Goal: Task Accomplishment & Management: Complete application form

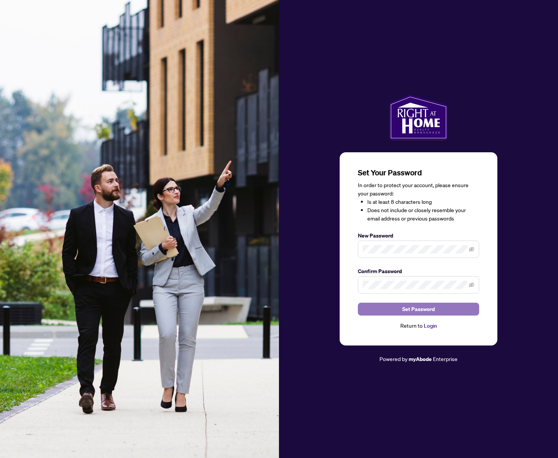
click at [396, 308] on button "Set Password" at bounding box center [418, 309] width 121 height 13
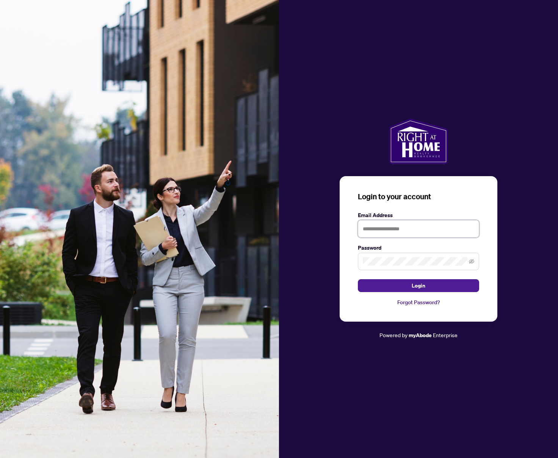
click at [407, 234] on input "text" at bounding box center [418, 228] width 121 height 17
type input "**********"
click at [398, 289] on button "Login" at bounding box center [418, 285] width 121 height 13
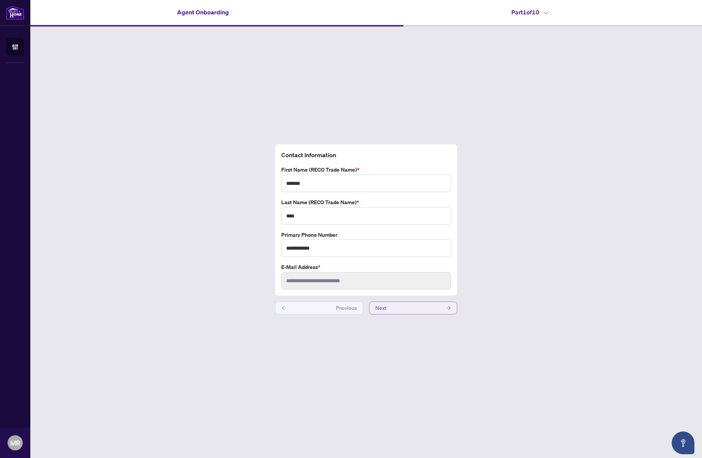
click at [391, 308] on button "Next" at bounding box center [413, 308] width 88 height 13
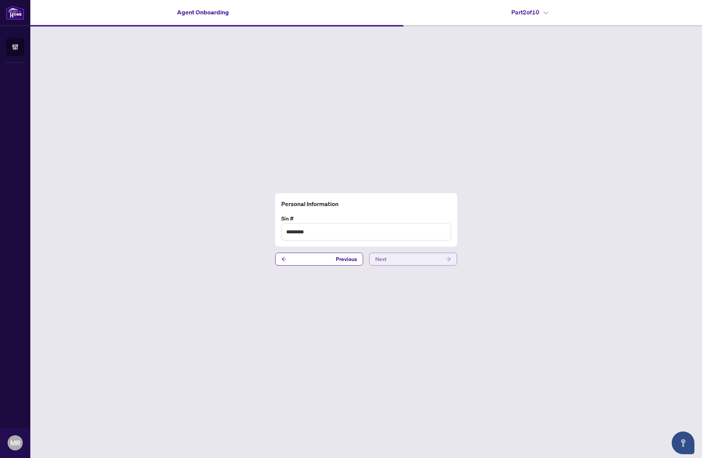
click at [394, 262] on button "Next" at bounding box center [413, 259] width 88 height 13
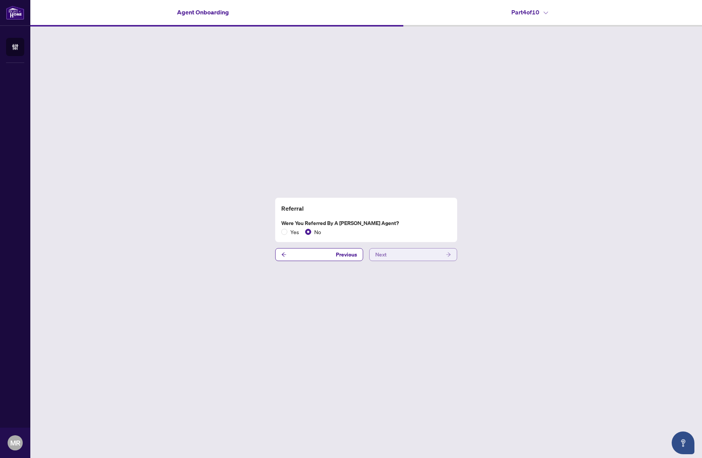
click at [394, 257] on button "Next" at bounding box center [413, 254] width 88 height 13
click at [392, 256] on button "Next" at bounding box center [413, 254] width 88 height 13
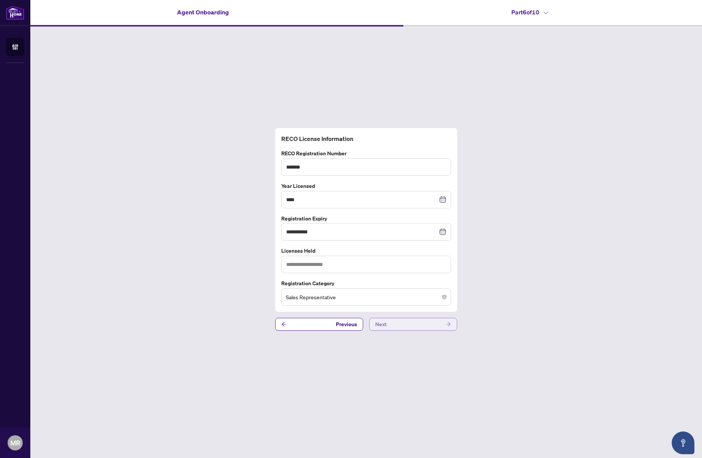
click at [408, 325] on button "Next" at bounding box center [413, 324] width 88 height 13
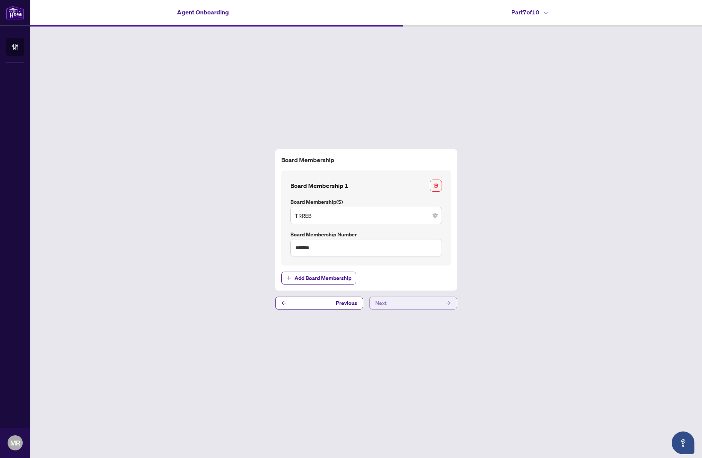
click at [399, 305] on button "Next" at bounding box center [413, 303] width 88 height 13
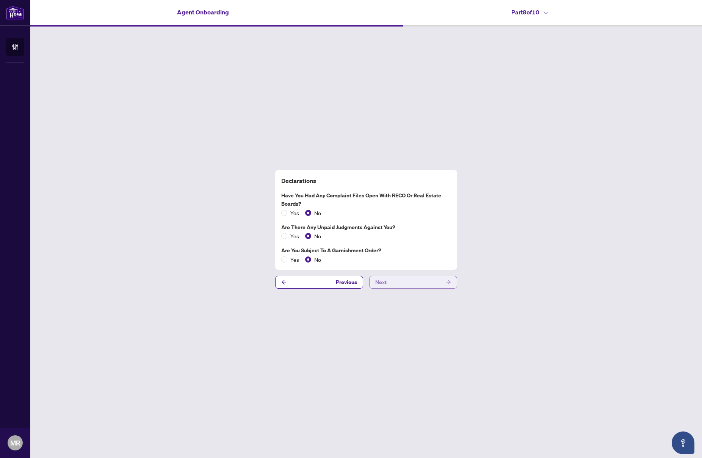
click at [389, 282] on button "Next" at bounding box center [413, 282] width 88 height 13
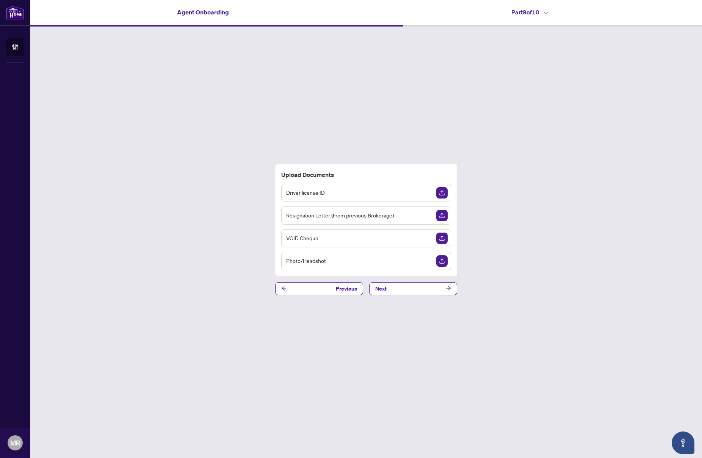
click at [433, 194] on div "Driver license ID" at bounding box center [366, 193] width 170 height 18
click at [414, 197] on div "Driver license ID" at bounding box center [366, 193] width 170 height 18
click at [441, 194] on img "Upload Document" at bounding box center [441, 192] width 11 height 11
click at [320, 190] on span "Driver license ID" at bounding box center [305, 192] width 39 height 9
click at [439, 192] on img "Upload Document" at bounding box center [441, 192] width 11 height 11
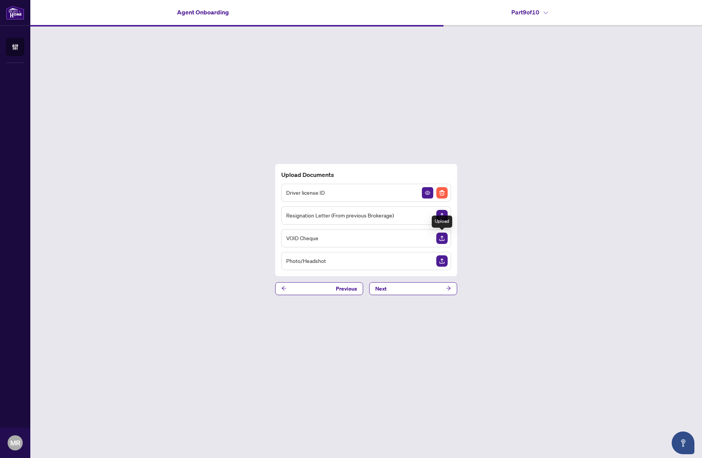
click at [442, 239] on img "Upload Document" at bounding box center [441, 238] width 11 height 11
click at [440, 260] on img "Upload Document" at bounding box center [441, 261] width 11 height 11
click at [432, 291] on button "Next" at bounding box center [413, 288] width 88 height 13
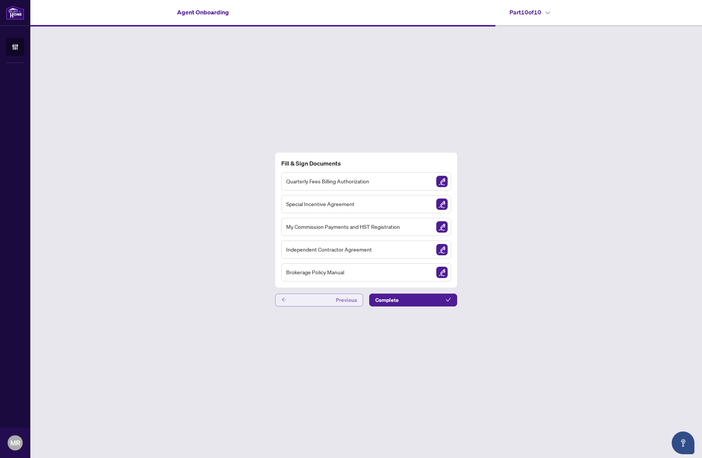
click at [327, 300] on button "Previous" at bounding box center [319, 300] width 88 height 13
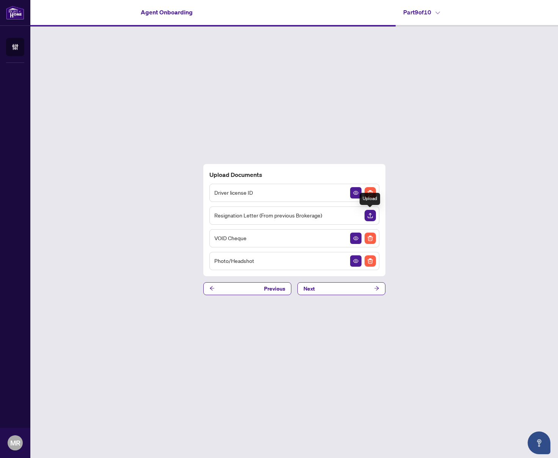
click at [369, 214] on img "Upload Document" at bounding box center [369, 215] width 11 height 11
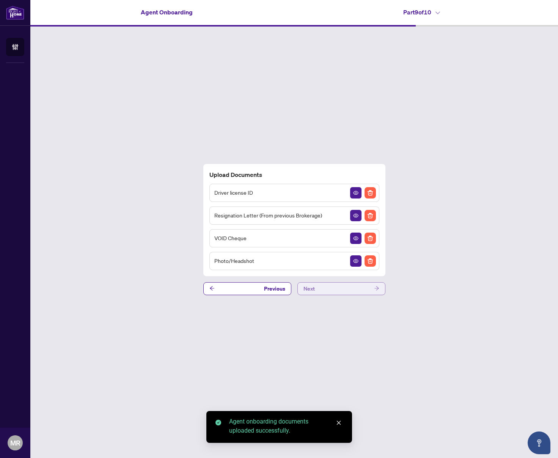
click at [337, 290] on button "Next" at bounding box center [341, 288] width 88 height 13
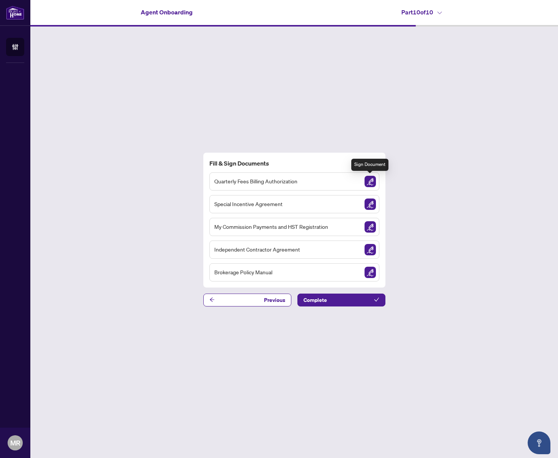
click at [372, 181] on img "Sign Document" at bounding box center [369, 181] width 11 height 11
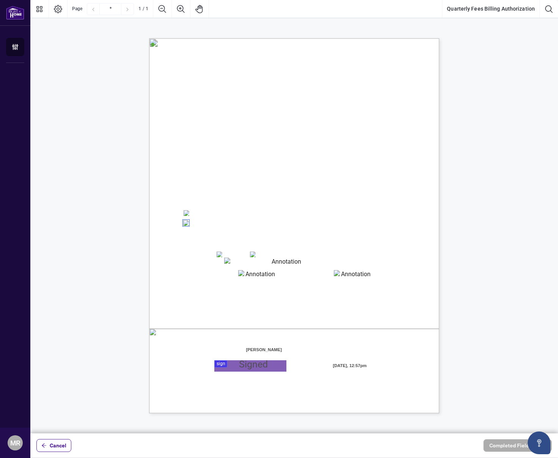
click at [250, 263] on textarea "01K3RRTY0S5B2YYTFP2TBYNPMW" at bounding box center [283, 263] width 119 height 11
type textarea "**********"
click at [267, 273] on textarea "01K3RRV1FGDA0SRZ7084XG3C79" at bounding box center [257, 275] width 38 height 11
type textarea "*****"
type textarea "***"
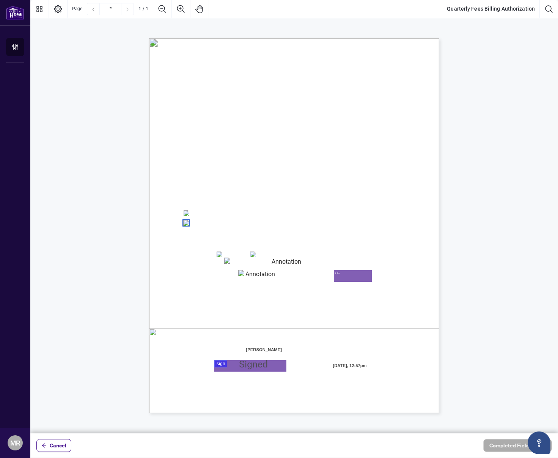
click at [220, 365] on div at bounding box center [293, 217] width 527 height 434
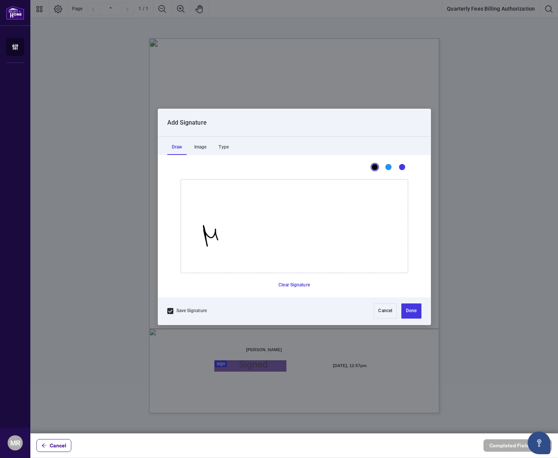
drag, startPoint x: 203, startPoint y: 230, endPoint x: 219, endPoint y: 242, distance: 19.5
click at [219, 242] on icon "Drawing canvas" at bounding box center [294, 226] width 227 height 93
drag, startPoint x: 261, startPoint y: 256, endPoint x: 328, endPoint y: 242, distance: 68.3
click at [326, 241] on icon "Drawing canvas" at bounding box center [294, 226] width 227 height 93
click at [417, 312] on button "Done" at bounding box center [411, 311] width 20 height 15
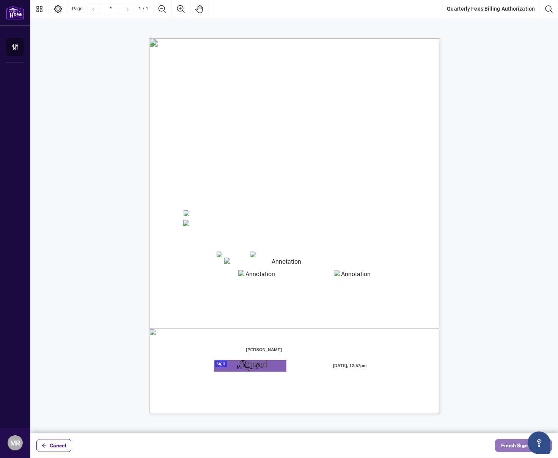
click at [508, 447] on span "Finish Signing" at bounding box center [518, 446] width 34 height 12
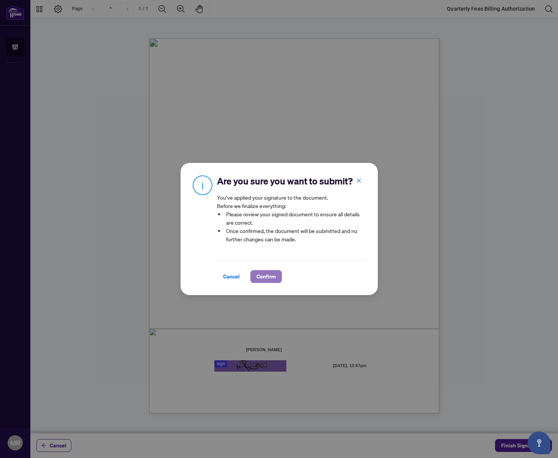
click at [271, 278] on span "Confirm" at bounding box center [265, 277] width 19 height 12
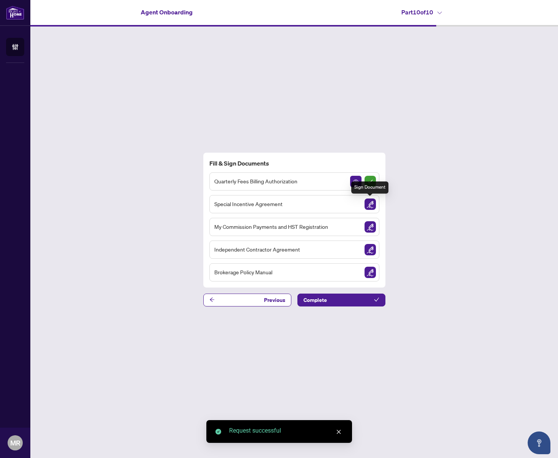
click at [375, 205] on img "Sign Document" at bounding box center [369, 204] width 11 height 11
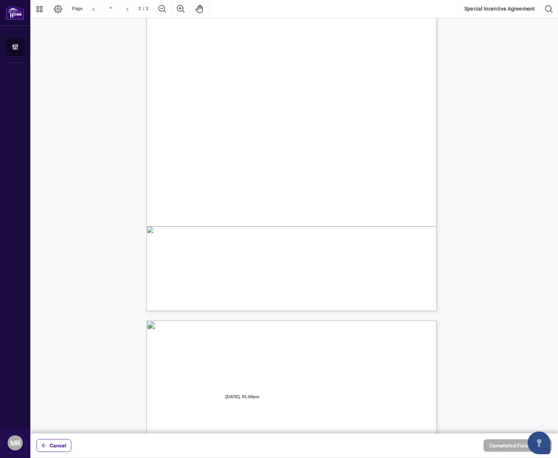
scroll to position [476, 0]
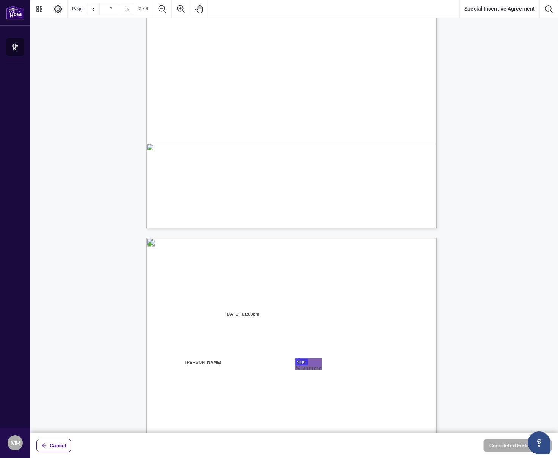
type input "*"
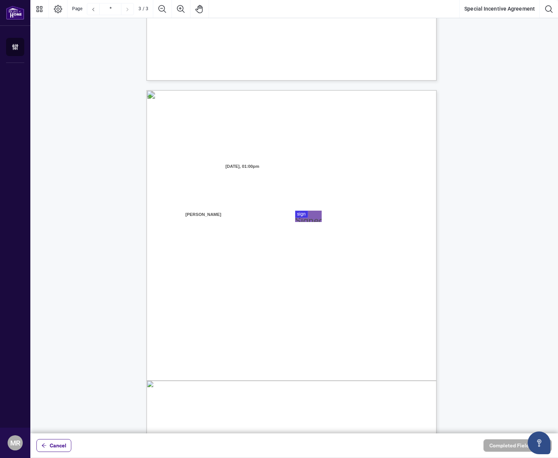
scroll to position [743, 0]
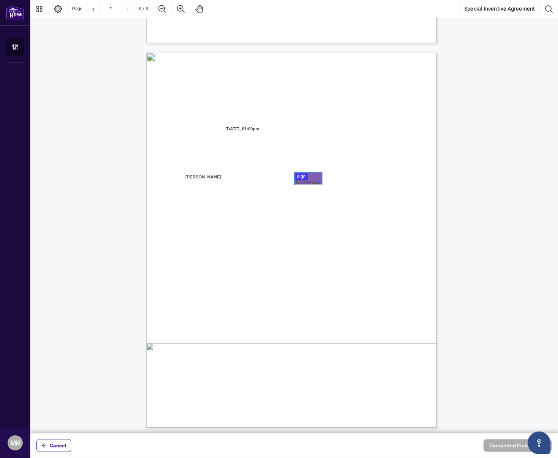
click at [306, 179] on div at bounding box center [293, 217] width 527 height 434
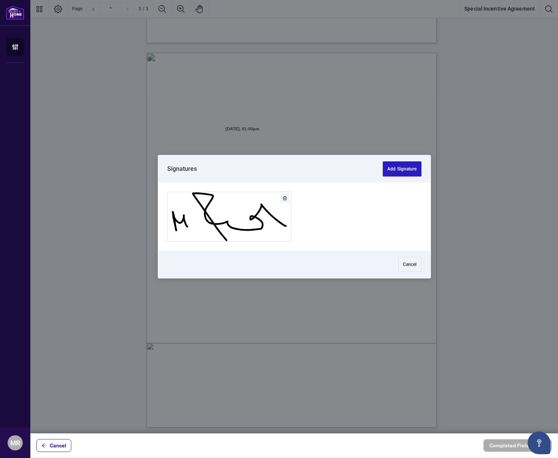
click at [400, 171] on button "Add Signature" at bounding box center [402, 169] width 38 height 15
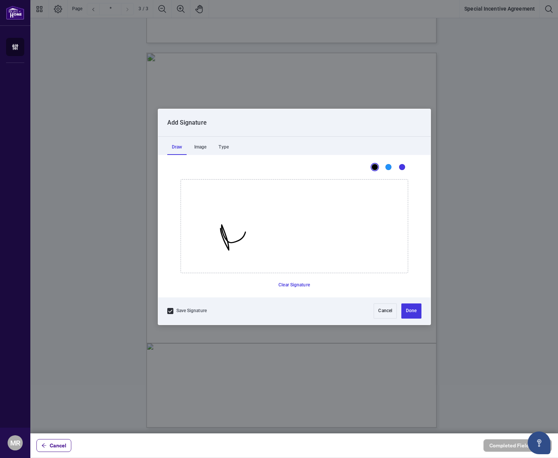
drag, startPoint x: 220, startPoint y: 228, endPoint x: 247, endPoint y: 242, distance: 30.4
click at [247, 242] on icon "Drawing canvas" at bounding box center [294, 226] width 227 height 93
drag, startPoint x: 260, startPoint y: 226, endPoint x: 359, endPoint y: 240, distance: 99.9
click at [359, 240] on icon "Drawing canvas" at bounding box center [294, 226] width 227 height 93
click at [415, 311] on button "Done" at bounding box center [411, 311] width 20 height 15
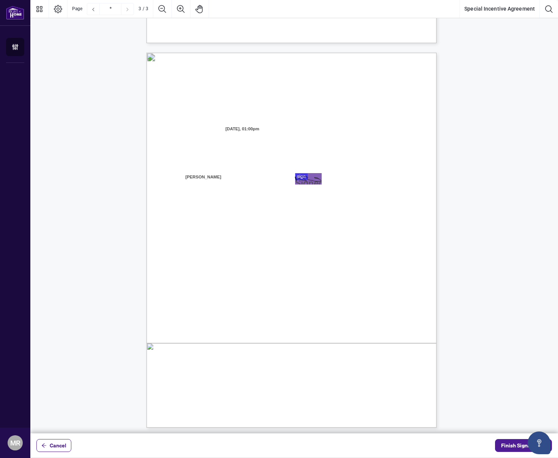
scroll to position [745, 0]
click at [515, 447] on span "Finish Signing" at bounding box center [518, 446] width 34 height 12
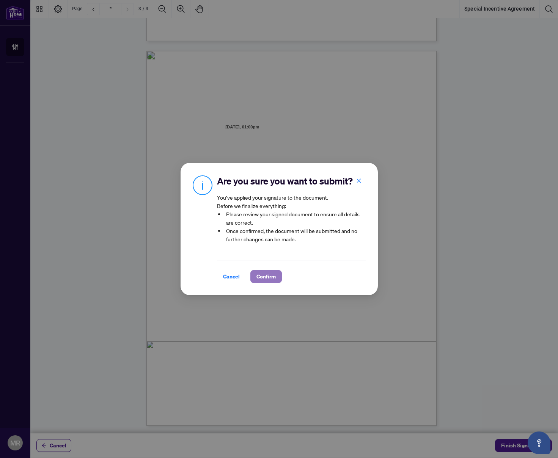
click at [264, 279] on span "Confirm" at bounding box center [265, 277] width 19 height 12
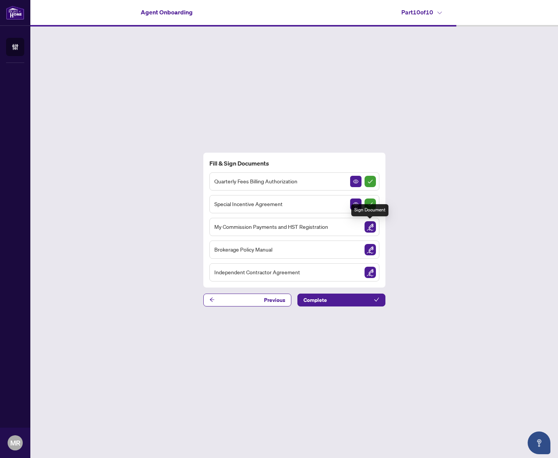
click at [368, 226] on img "Sign Document" at bounding box center [369, 226] width 11 height 11
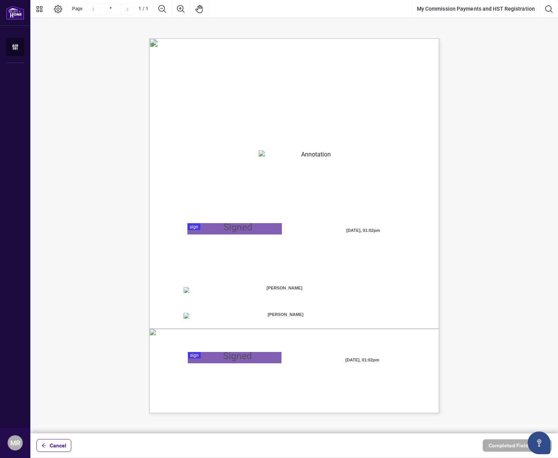
click at [301, 154] on textarea "01K2N82W0617PR3KA8X9DYAB9F" at bounding box center [313, 156] width 109 height 11
type textarea "**********"
click at [243, 224] on div at bounding box center [293, 217] width 527 height 434
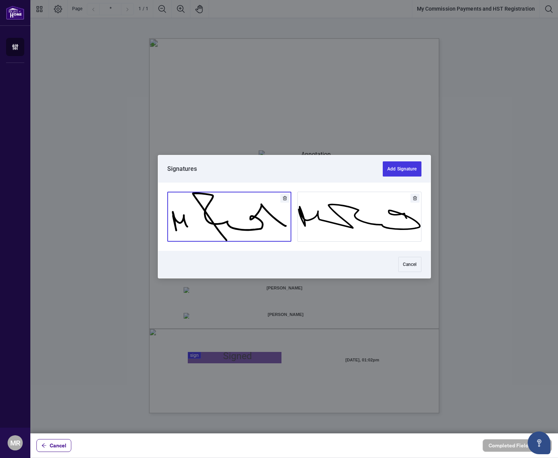
click at [243, 224] on button "Add Signature" at bounding box center [229, 216] width 123 height 49
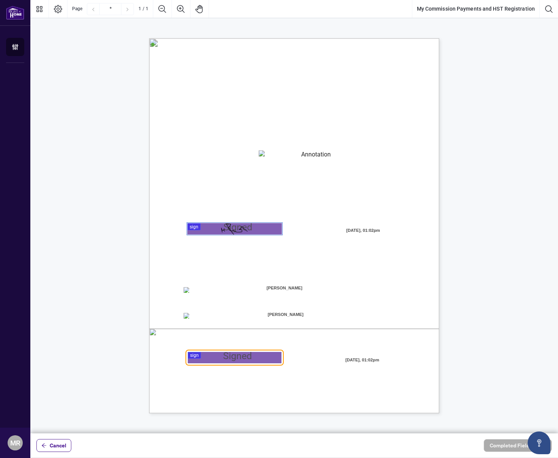
click at [262, 290] on span "[PERSON_NAME]" at bounding box center [284, 288] width 95 height 11
click at [218, 289] on span "Direct Deposit:" at bounding box center [206, 290] width 31 height 7
click at [201, 292] on span "Direct Deposit:" at bounding box center [206, 290] width 31 height 7
drag, startPoint x: 303, startPoint y: 288, endPoint x: 260, endPoint y: 289, distance: 42.8
click at [260, 289] on span "[PERSON_NAME]" at bounding box center [284, 288] width 95 height 11
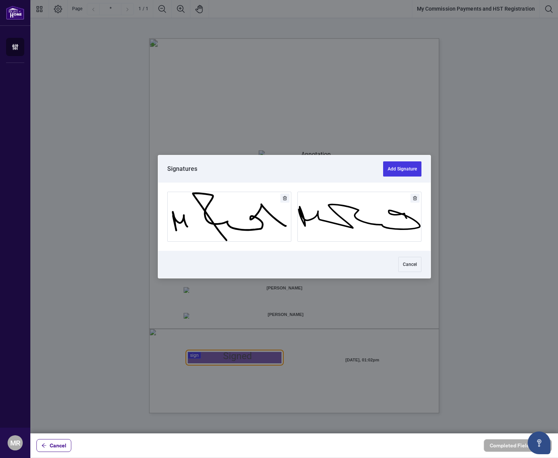
click at [259, 353] on div at bounding box center [293, 217] width 527 height 434
click at [251, 222] on button "Add Signature" at bounding box center [229, 216] width 123 height 49
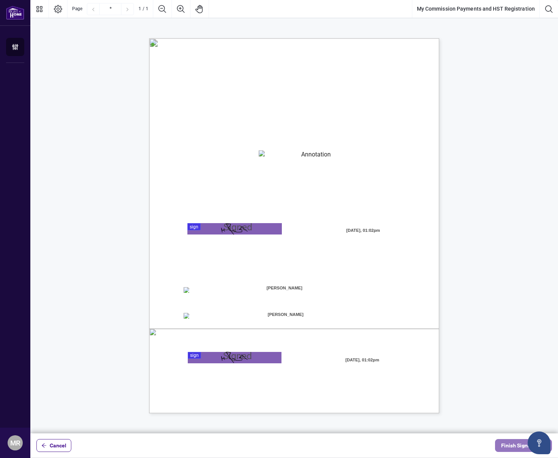
click at [511, 445] on span "Finish Signing" at bounding box center [518, 446] width 34 height 12
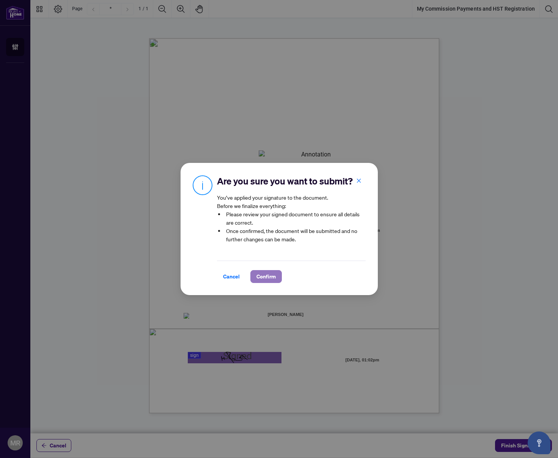
click at [264, 278] on span "Confirm" at bounding box center [265, 277] width 19 height 12
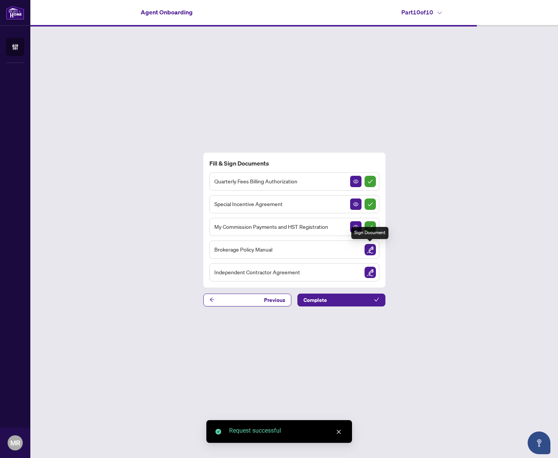
click at [372, 252] on img "Sign Document" at bounding box center [369, 249] width 11 height 11
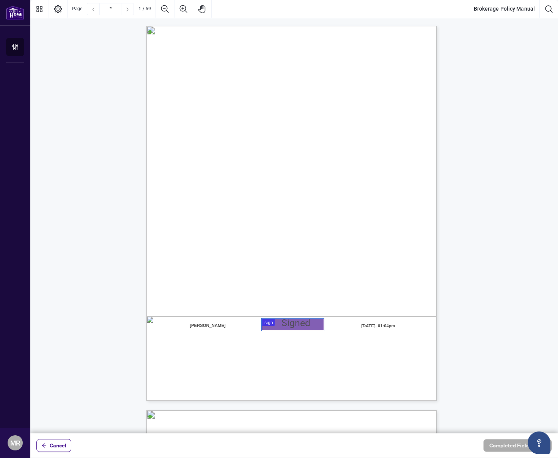
click at [300, 325] on div at bounding box center [293, 217] width 527 height 434
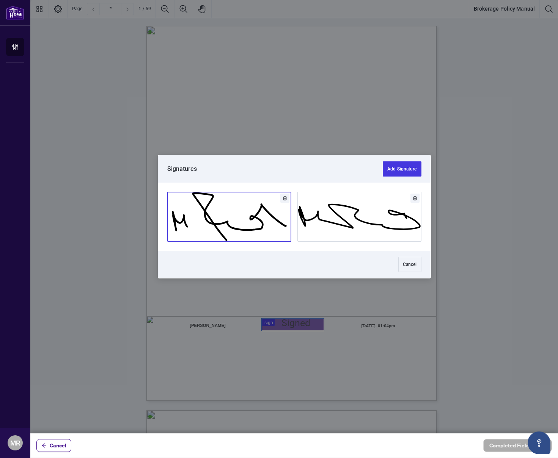
drag, startPoint x: 247, startPoint y: 224, endPoint x: 323, endPoint y: 209, distance: 78.1
click at [253, 219] on button "Add Signature" at bounding box center [229, 216] width 123 height 49
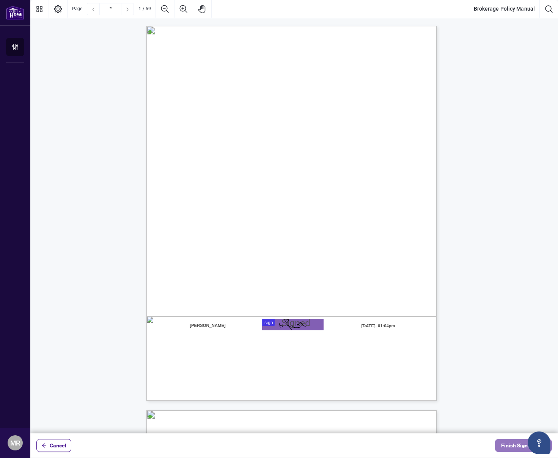
click at [508, 448] on span "Finish Signing" at bounding box center [518, 446] width 34 height 12
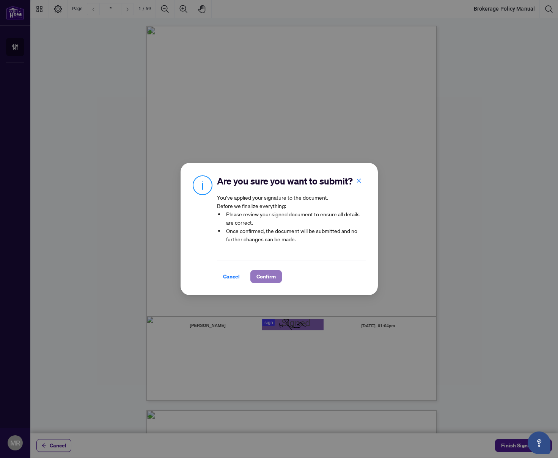
click at [262, 278] on span "Confirm" at bounding box center [265, 277] width 19 height 12
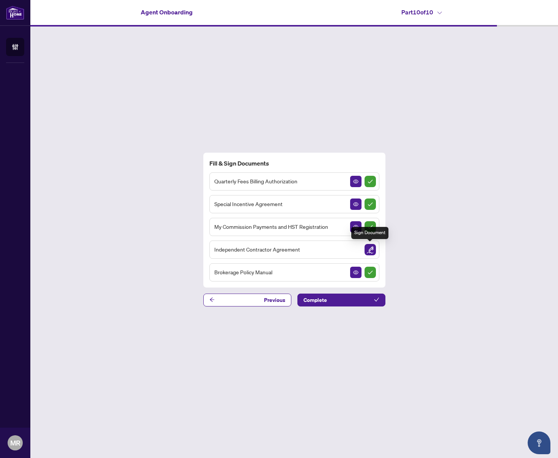
click at [369, 250] on img "Sign Document" at bounding box center [369, 249] width 11 height 11
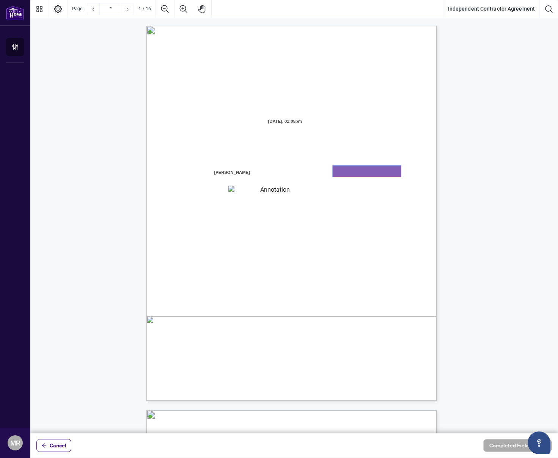
click at [358, 174] on textarea "01K2N7ZVXADQDZS13CP82GTG0Z" at bounding box center [367, 171] width 68 height 11
type textarea "*******"
click at [275, 193] on textarea "01K2N800VRNZWEDT7GS4268ZBH" at bounding box center [271, 191] width 87 height 10
type textarea "**********"
click at [276, 216] on span "[PERSON_NAME] is registered as a real estate brokerage and licensed through the…" at bounding box center [299, 215] width 187 height 7
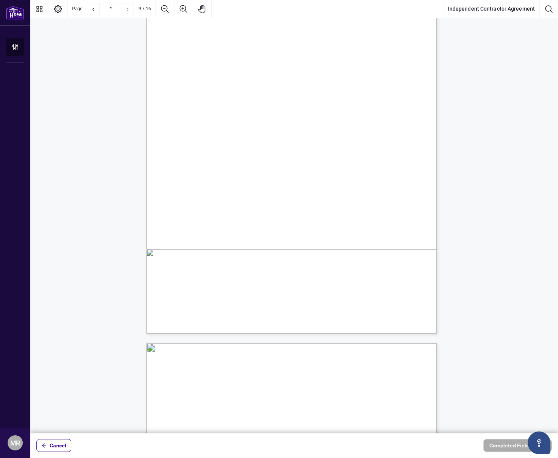
scroll to position [3147, 0]
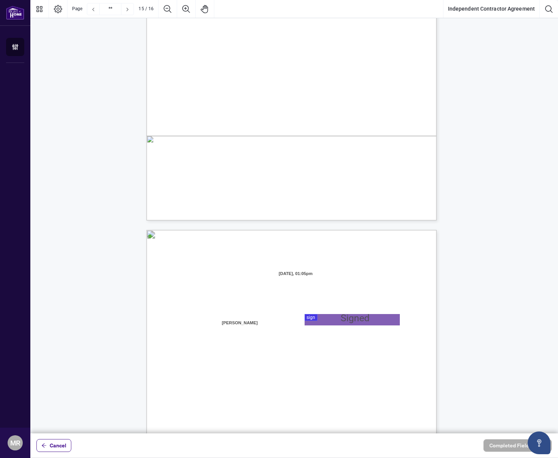
type input "**"
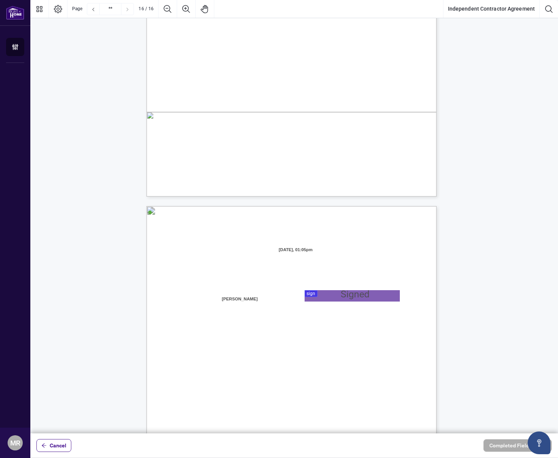
scroll to position [5606, 0]
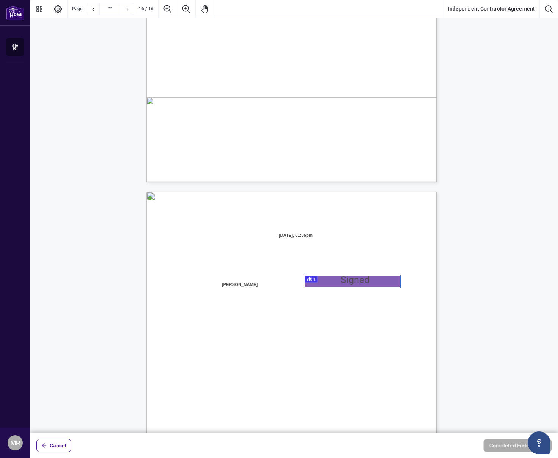
click at [342, 284] on div at bounding box center [293, 217] width 527 height 434
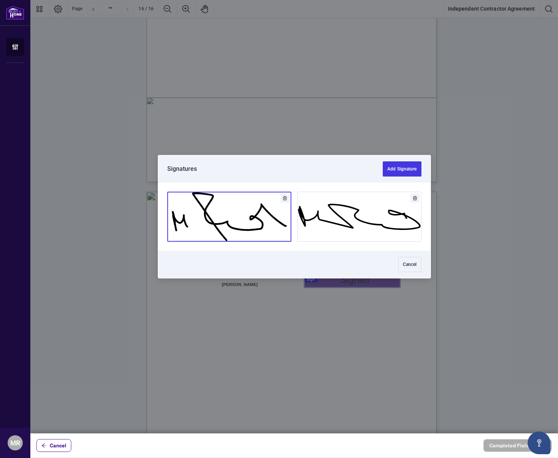
click at [272, 224] on button "Add Signature" at bounding box center [229, 216] width 123 height 49
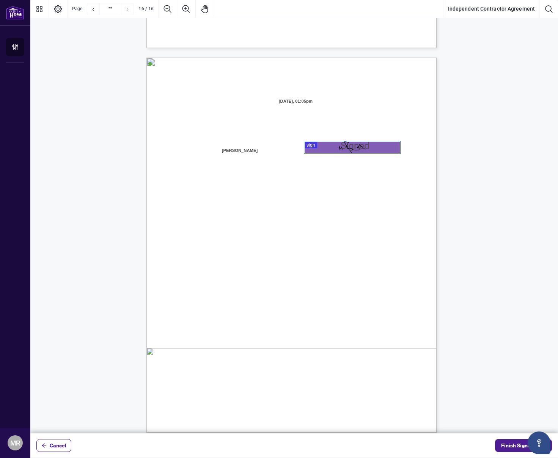
scroll to position [5747, 0]
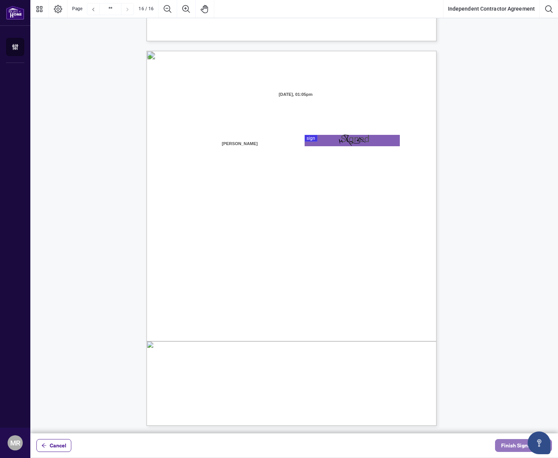
click at [511, 445] on span "Finish Signing" at bounding box center [518, 446] width 34 height 12
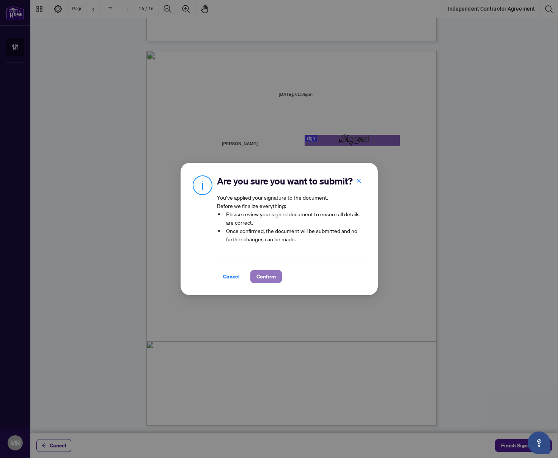
click at [269, 278] on span "Confirm" at bounding box center [265, 277] width 19 height 12
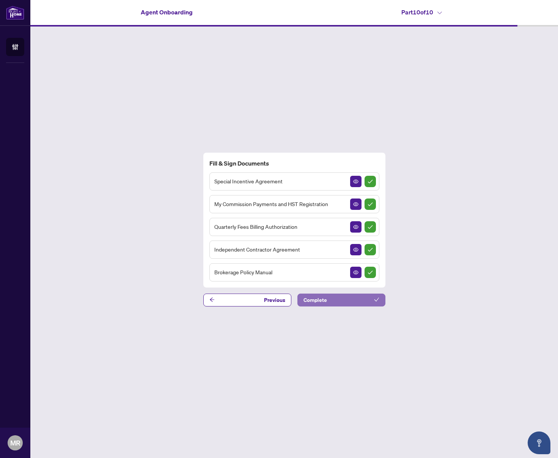
click at [339, 302] on button "Complete" at bounding box center [341, 300] width 88 height 13
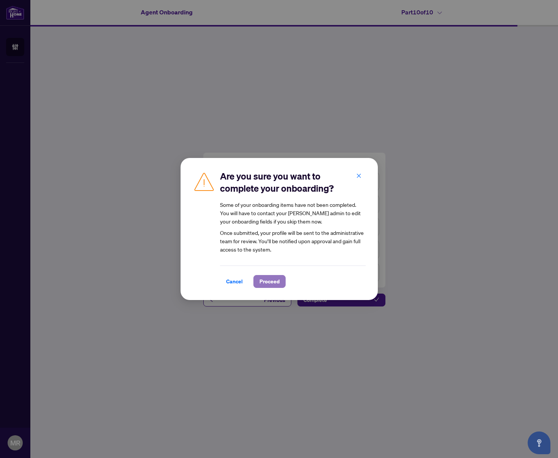
click at [267, 279] on span "Proceed" at bounding box center [269, 282] width 20 height 12
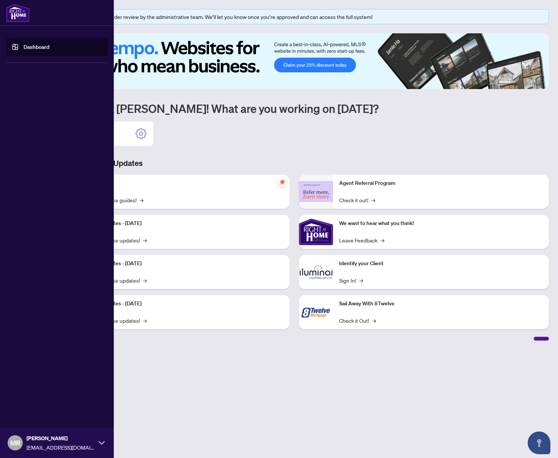
click at [24, 48] on link "Dashboard" at bounding box center [37, 47] width 26 height 7
click at [37, 48] on link "Dashboard" at bounding box center [37, 47] width 26 height 7
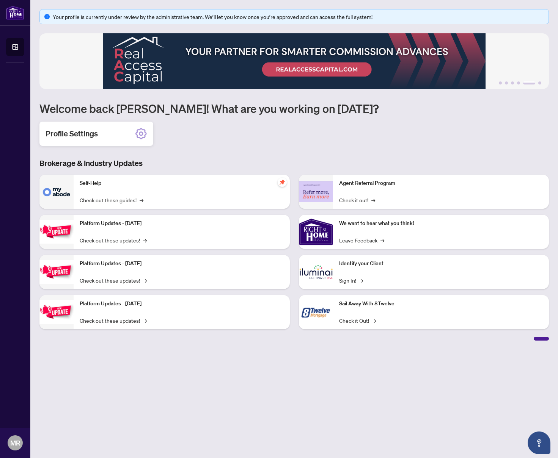
click at [129, 133] on div "Profile Settings" at bounding box center [96, 134] width 114 height 24
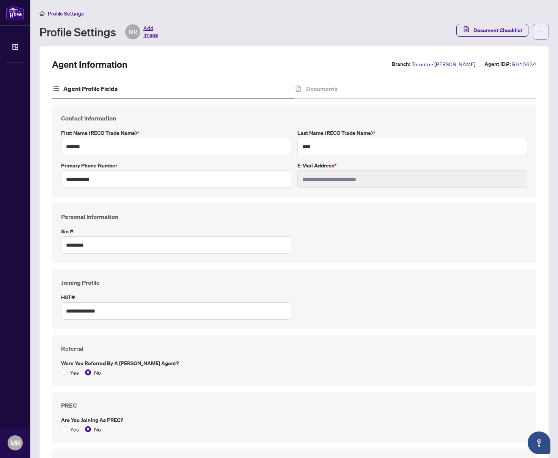
click at [538, 32] on icon "ellipsis" at bounding box center [540, 31] width 5 height 5
click at [385, 27] on div "Profile Settings MR Add Image" at bounding box center [245, 31] width 412 height 15
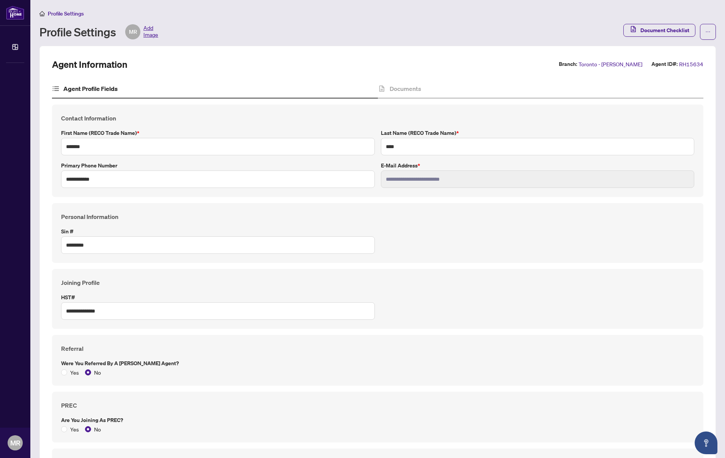
click at [146, 27] on span "Add Image" at bounding box center [150, 31] width 15 height 15
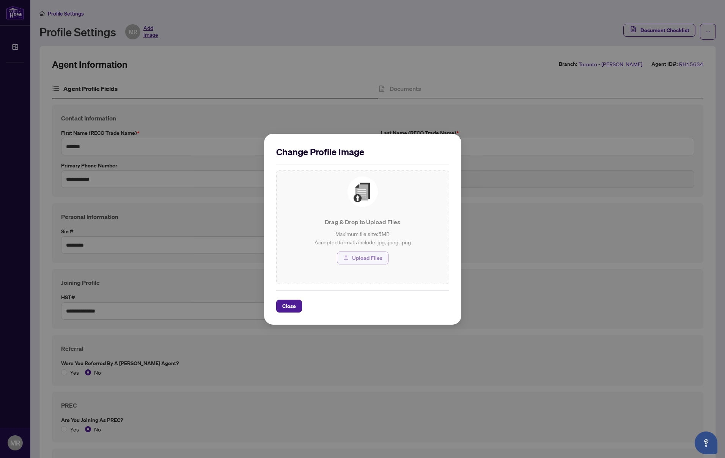
click at [382, 262] on button "Upload Files" at bounding box center [363, 258] width 52 height 13
click at [363, 259] on span "Upload Files" at bounding box center [367, 258] width 30 height 12
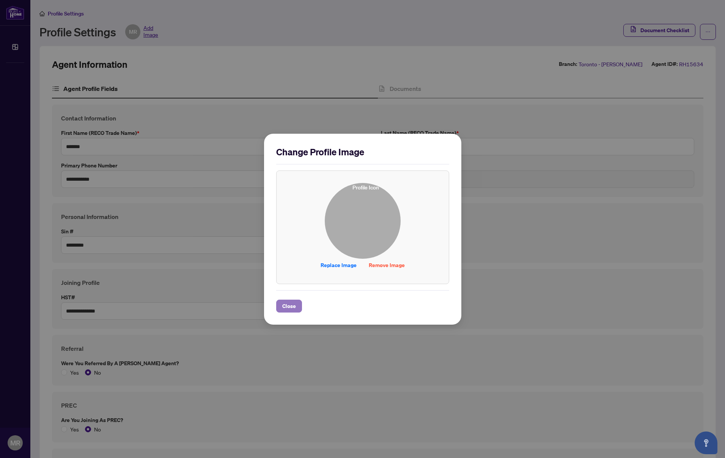
click at [284, 308] on span "Close" at bounding box center [289, 306] width 14 height 12
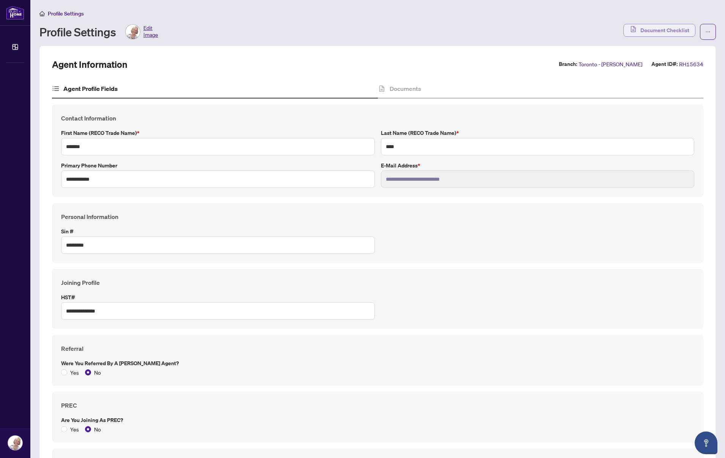
click at [558, 28] on span "Document Checklist" at bounding box center [664, 30] width 49 height 12
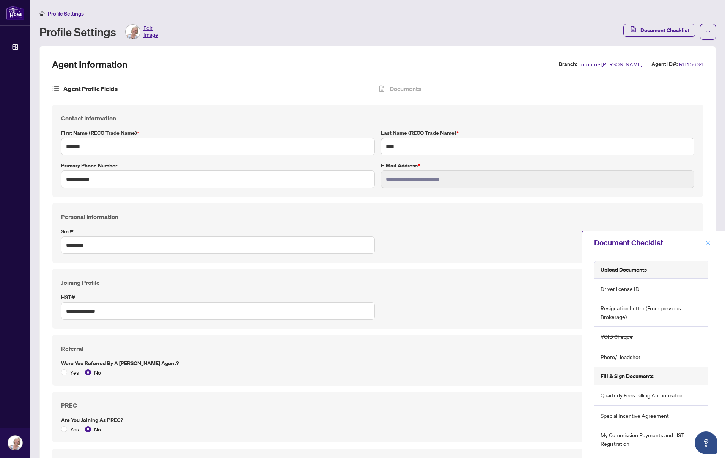
click at [558, 246] on icon "close" at bounding box center [707, 242] width 5 height 5
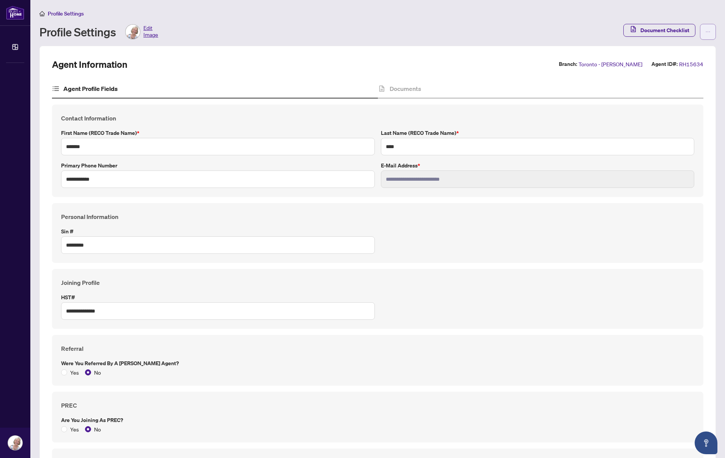
click at [558, 33] on icon "ellipsis" at bounding box center [707, 31] width 5 height 5
click at [558, 29] on span "Document Checklist" at bounding box center [664, 30] width 49 height 12
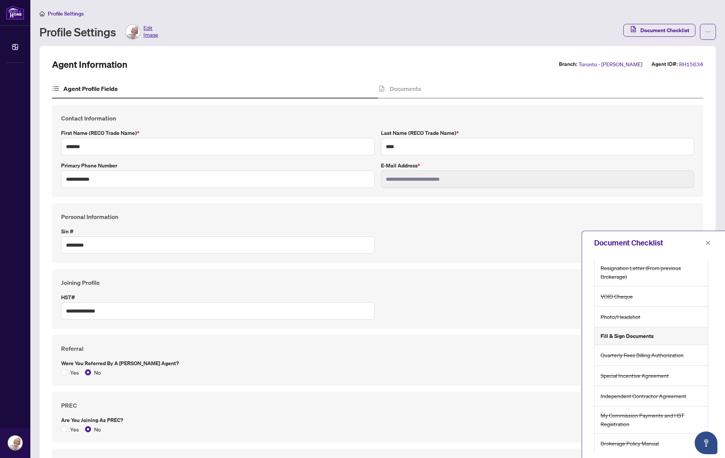
scroll to position [42, 0]
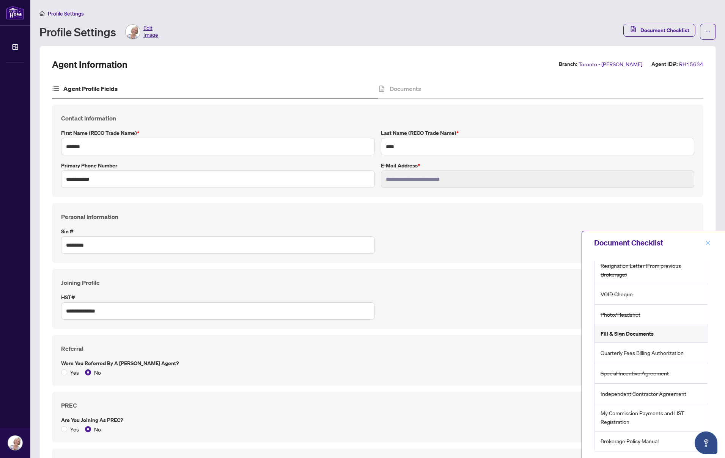
click at [558, 243] on icon "close" at bounding box center [707, 242] width 5 height 5
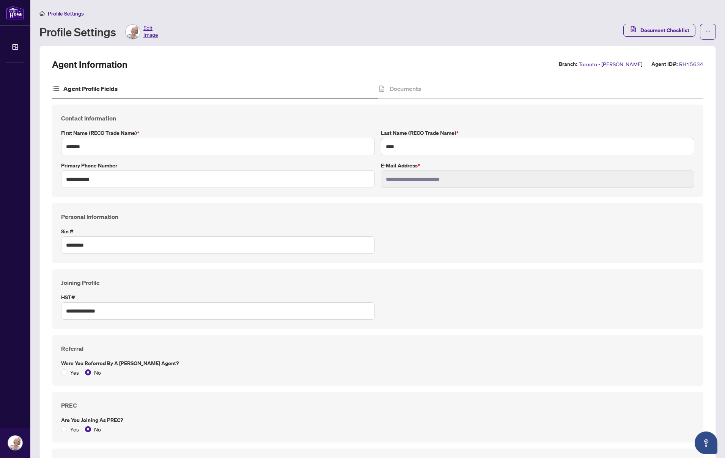
scroll to position [0, 0]
